Goal: Navigation & Orientation: Find specific page/section

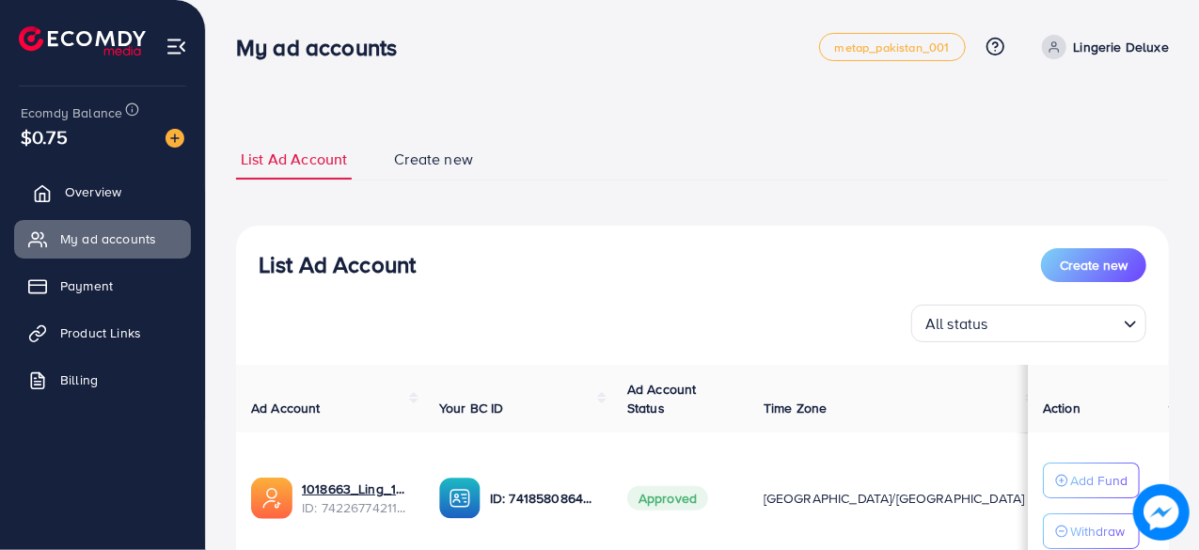
click at [125, 192] on link "Overview" at bounding box center [102, 192] width 177 height 38
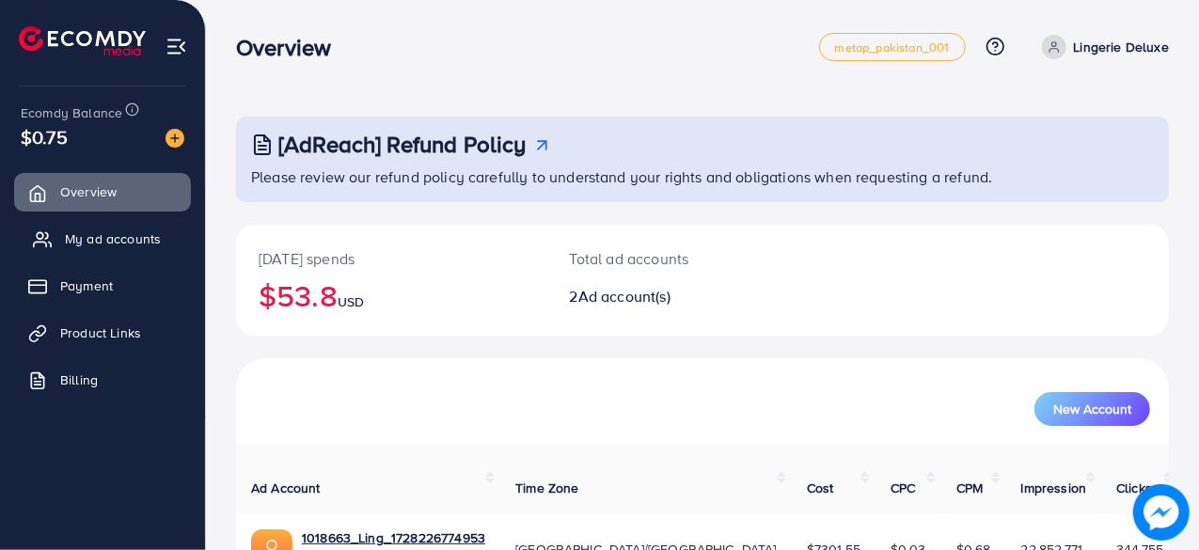
click at [64, 253] on link "My ad accounts" at bounding box center [102, 239] width 177 height 38
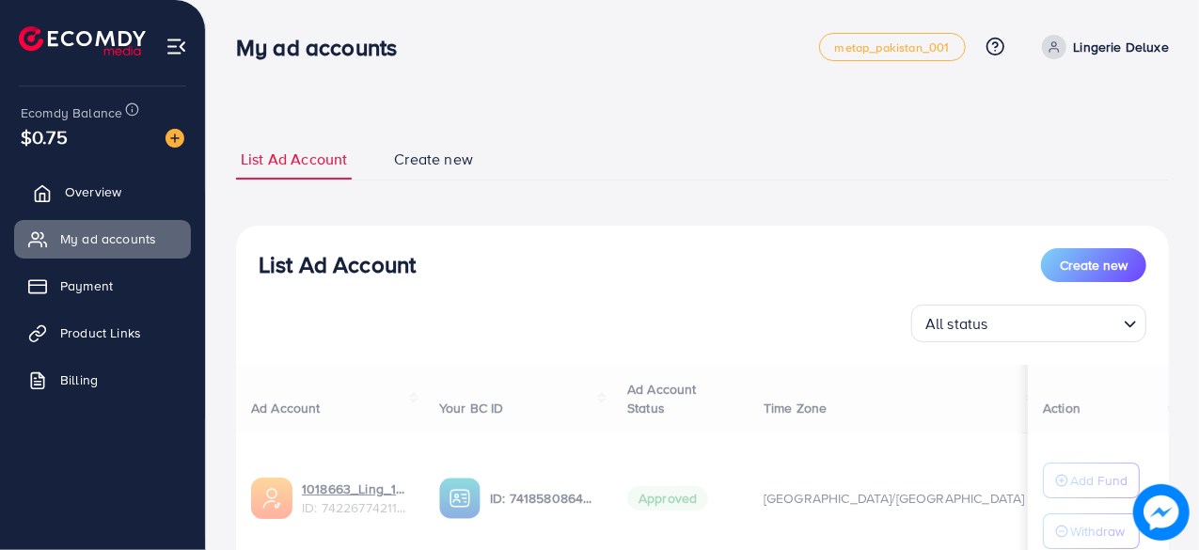
click at [102, 206] on link "Overview" at bounding box center [102, 192] width 177 height 38
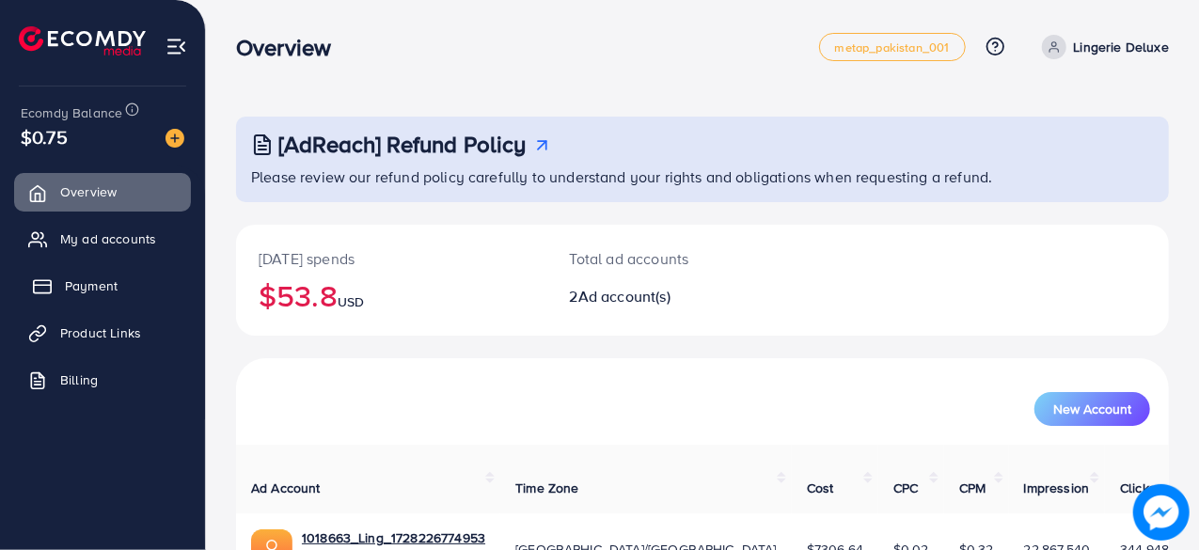
click at [112, 270] on link "Payment" at bounding box center [102, 286] width 177 height 38
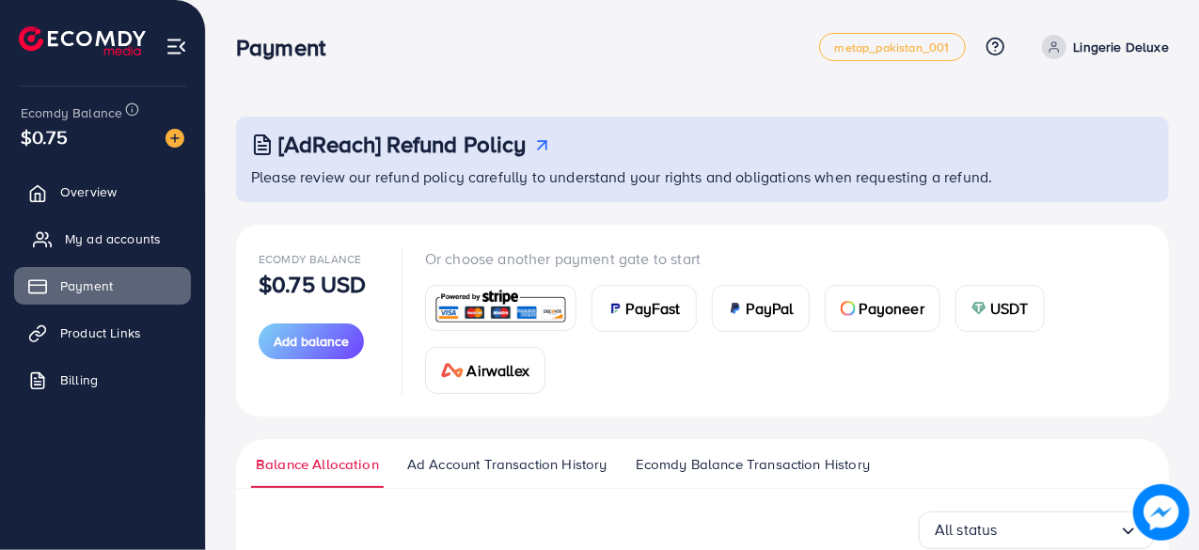
click at [111, 230] on span "My ad accounts" at bounding box center [113, 238] width 96 height 19
